Goal: Information Seeking & Learning: Learn about a topic

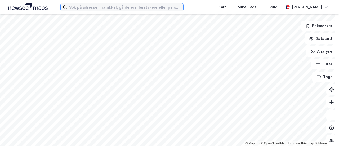
click at [92, 10] on input at bounding box center [125, 7] width 116 height 8
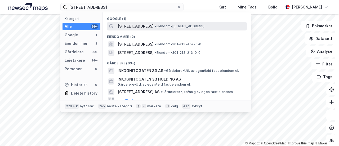
click at [162, 25] on span "• Eiendom • [STREET_ADDRESS]" at bounding box center [180, 26] width 50 height 4
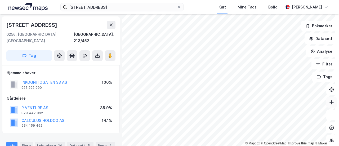
click at [329, 102] on icon at bounding box center [331, 102] width 4 height 1
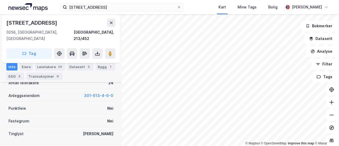
scroll to position [139, 0]
click at [47, 65] on div "Leietakere 24" at bounding box center [50, 66] width 30 height 7
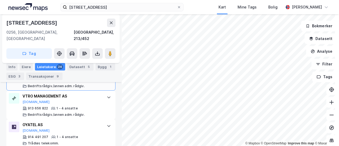
scroll to position [453, 0]
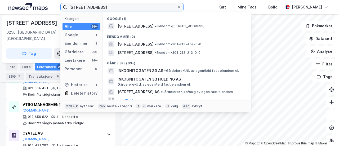
click at [108, 7] on input "[STREET_ADDRESS]" at bounding box center [122, 7] width 110 height 8
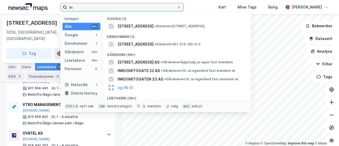
type input "i"
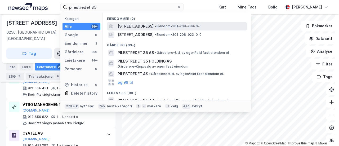
click at [136, 27] on span "[STREET_ADDRESS]" at bounding box center [136, 26] width 36 height 6
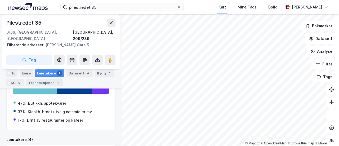
scroll to position [100, 0]
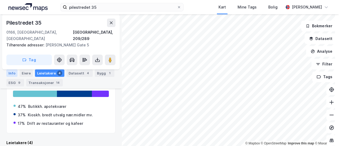
click at [14, 72] on div "Info" at bounding box center [11, 72] width 11 height 7
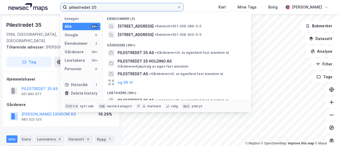
click at [97, 8] on input "pilestredet 35" at bounding box center [122, 7] width 110 height 8
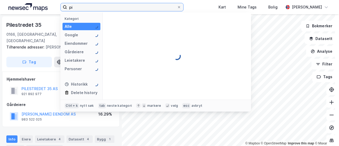
type input "p"
type input "l"
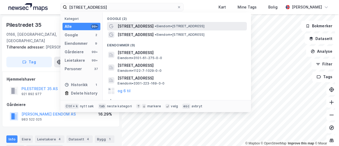
click at [155, 24] on span "• Eiendom • [STREET_ADDRESS]" at bounding box center [180, 26] width 50 height 4
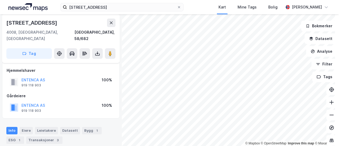
scroll to position [5, 0]
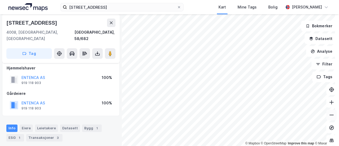
click at [329, 118] on button at bounding box center [331, 115] width 11 height 11
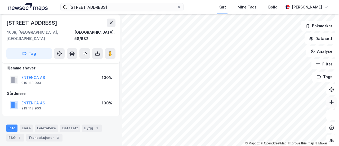
click at [329, 104] on icon at bounding box center [331, 102] width 5 height 5
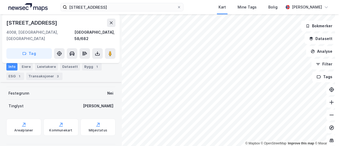
scroll to position [109, 0]
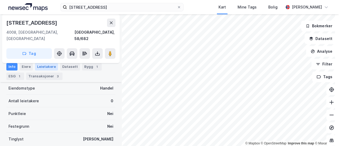
click at [44, 67] on div "Leietakere" at bounding box center [46, 66] width 23 height 7
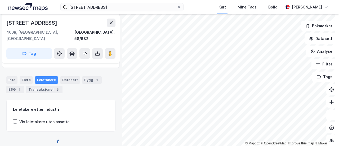
scroll to position [90, 0]
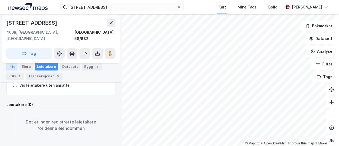
click at [9, 69] on div "Info" at bounding box center [11, 66] width 11 height 7
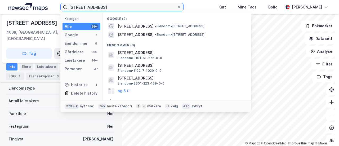
click at [93, 6] on input "[STREET_ADDRESS]" at bounding box center [122, 7] width 110 height 8
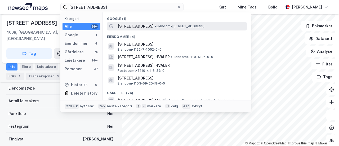
click at [134, 25] on span "[STREET_ADDRESS]" at bounding box center [136, 26] width 36 height 6
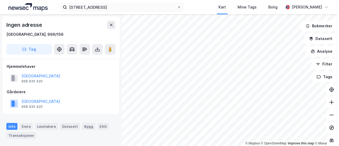
scroll to position [109, 0]
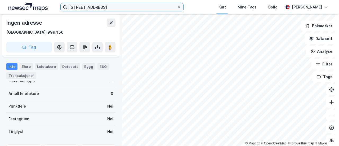
click at [100, 6] on input "[STREET_ADDRESS]" at bounding box center [122, 7] width 110 height 8
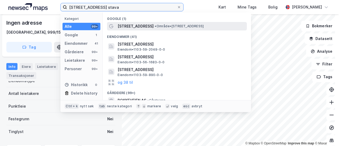
type input "[STREET_ADDRESS] stava"
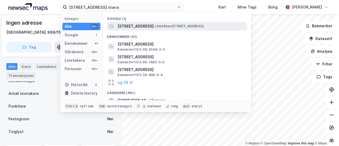
click at [155, 25] on span "•" at bounding box center [156, 26] width 2 height 4
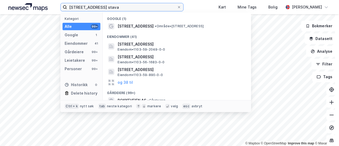
click at [123, 9] on input "[STREET_ADDRESS] stava" at bounding box center [122, 7] width 110 height 8
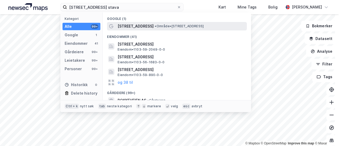
click at [155, 27] on span "•" at bounding box center [156, 26] width 2 height 4
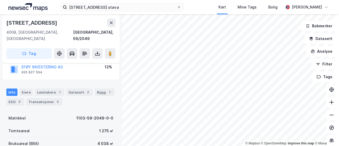
scroll to position [55, 0]
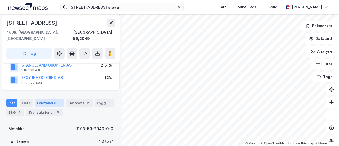
click at [46, 99] on div "Leietakere 1" at bounding box center [49, 102] width 29 height 7
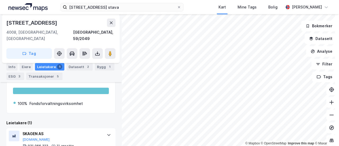
scroll to position [132, 0]
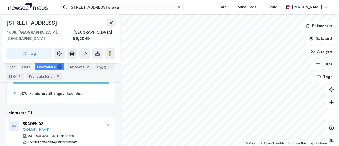
click at [291, 146] on html "løkkeveien 93 stava Kart Mine Tags Bolig [PERSON_NAME] © Mapbox © OpenStreetMap…" at bounding box center [169, 73] width 339 height 146
click at [329, 115] on icon at bounding box center [331, 114] width 5 height 5
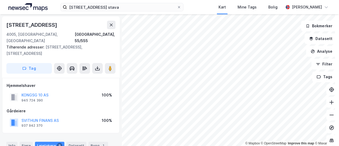
click at [83, 91] on div "KONGSG 10 AS 945 724 390 100%" at bounding box center [61, 97] width 109 height 13
